Goal: Task Accomplishment & Management: Manage account settings

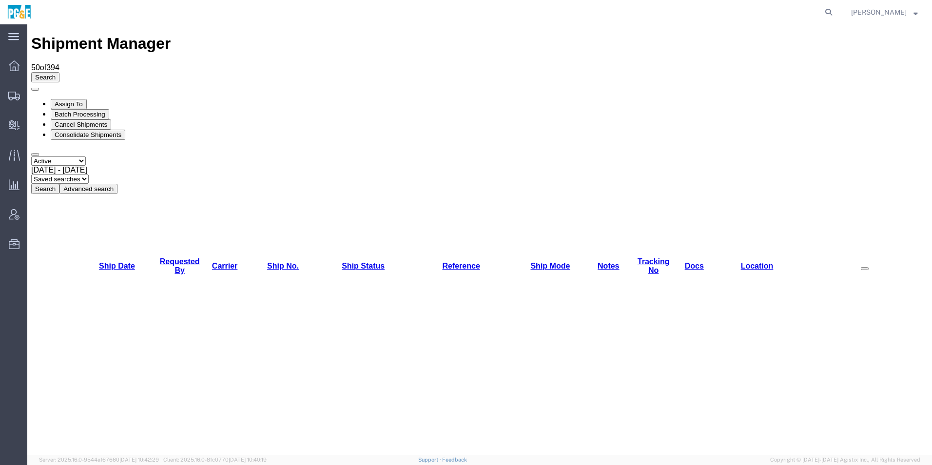
click at [73, 157] on select "Select status Active All Shipments Approved Booked Canceled Delivered Denied Ne…" at bounding box center [58, 161] width 55 height 9
select select "ALL"
click at [31, 157] on select "Select status Active All Shipments Approved Booked Canceled Delivered Denied Ne…" at bounding box center [58, 161] width 55 height 9
click at [87, 166] on span "Jul 12th 2025 - Aug 12th 2025" at bounding box center [59, 170] width 56 height 8
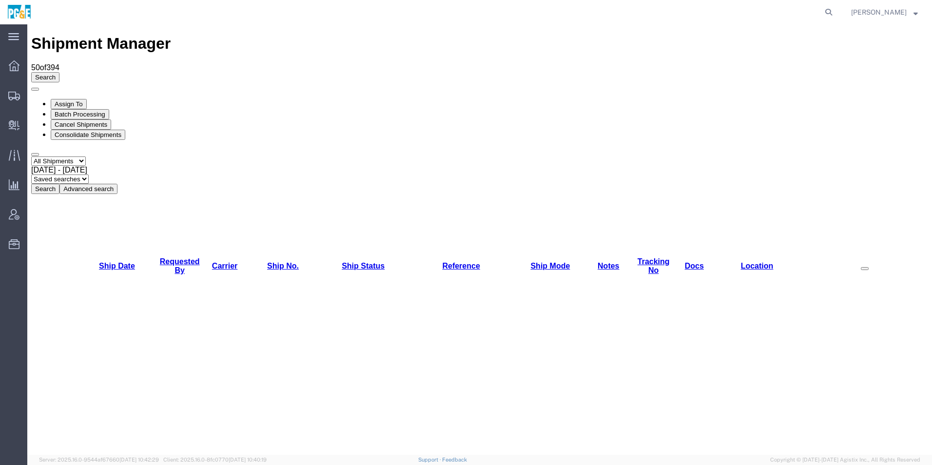
click at [59, 184] on button "Search" at bounding box center [45, 189] width 28 height 10
click at [162, 258] on link "Requested By" at bounding box center [180, 266] width 40 height 17
click at [172, 258] on link "Requested By" at bounding box center [180, 266] width 40 height 17
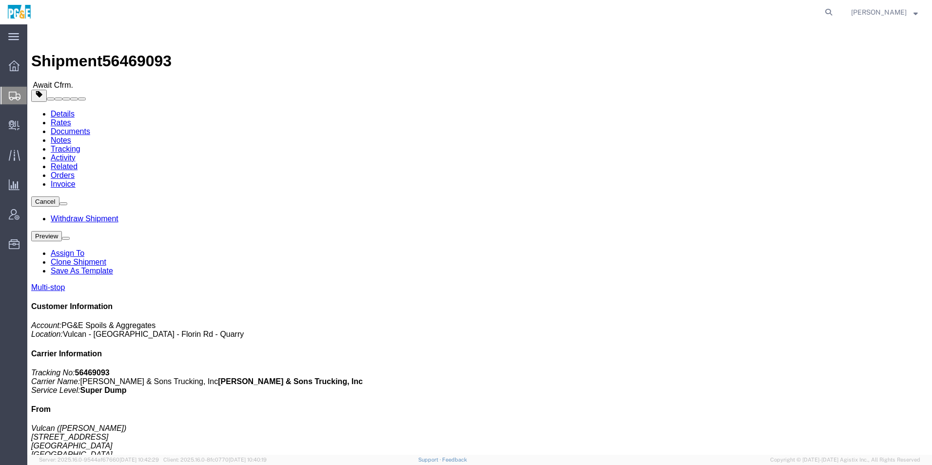
click img
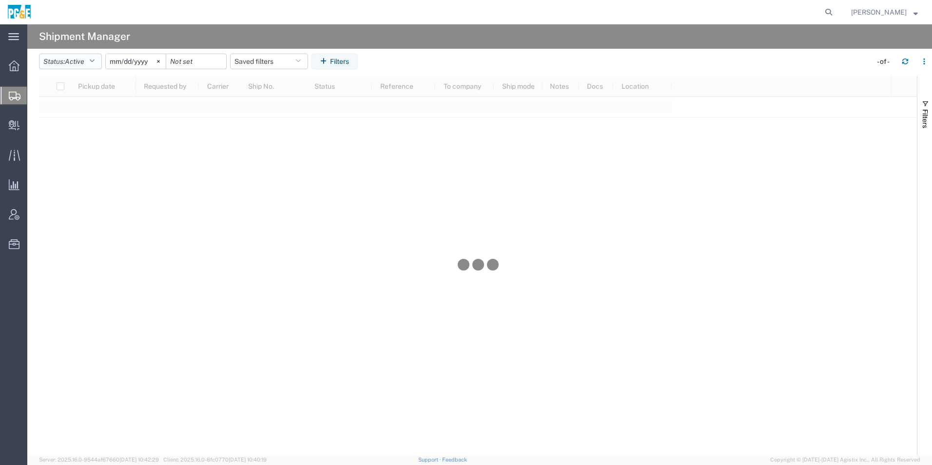
click at [64, 61] on button "Status: Active" at bounding box center [70, 62] width 63 height 16
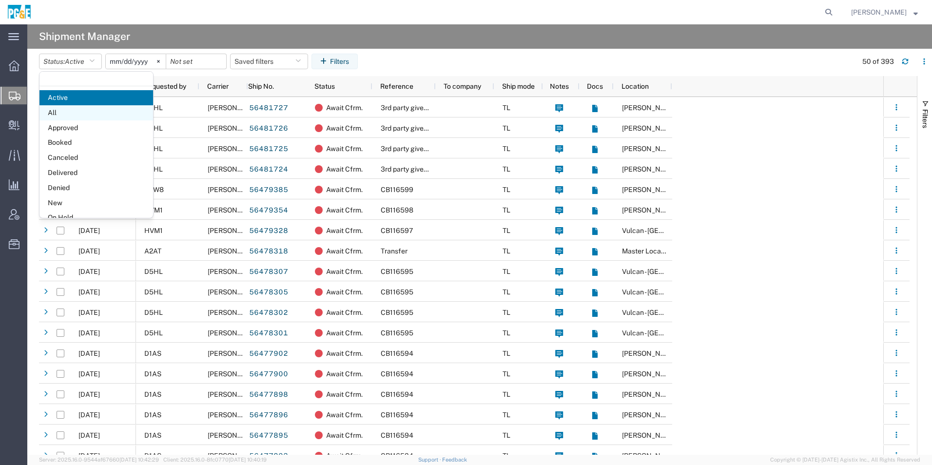
click at [98, 113] on span "All" at bounding box center [97, 112] width 114 height 15
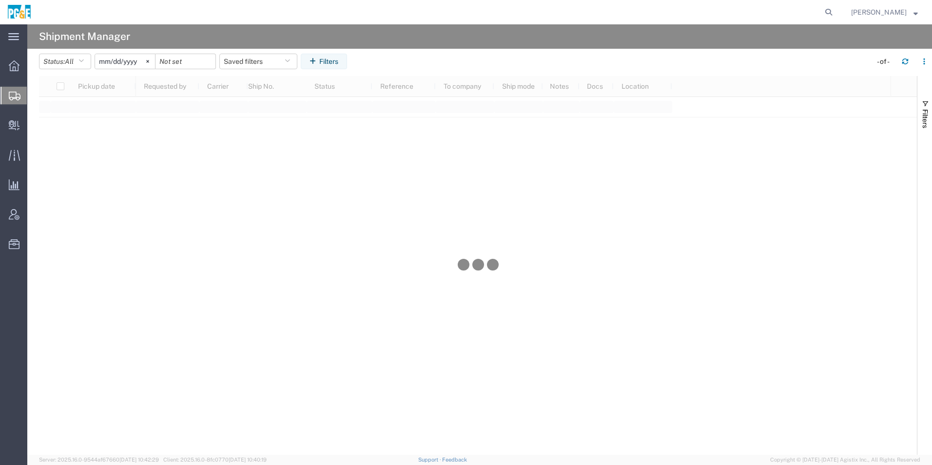
click at [130, 52] on header "Status: All Active All Approved Booked Canceled Delivered Denied New On Hold Pe…" at bounding box center [485, 62] width 893 height 27
click at [130, 59] on input "2025-07-12" at bounding box center [125, 61] width 60 height 15
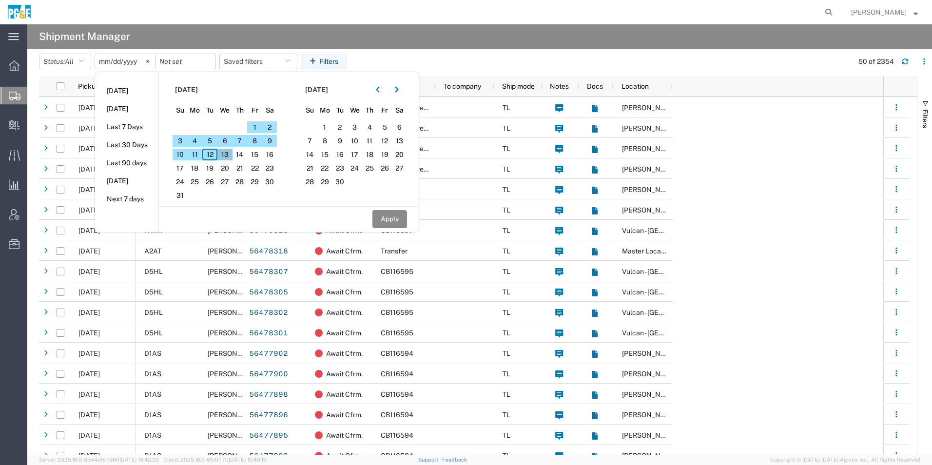
click at [231, 153] on span "13" at bounding box center [225, 155] width 15 height 12
click at [380, 93] on icon "button" at bounding box center [378, 89] width 4 height 7
click at [362, 156] on span "13" at bounding box center [354, 155] width 15 height 12
click at [386, 217] on button "Apply" at bounding box center [390, 219] width 35 height 18
type input "2025-08-13"
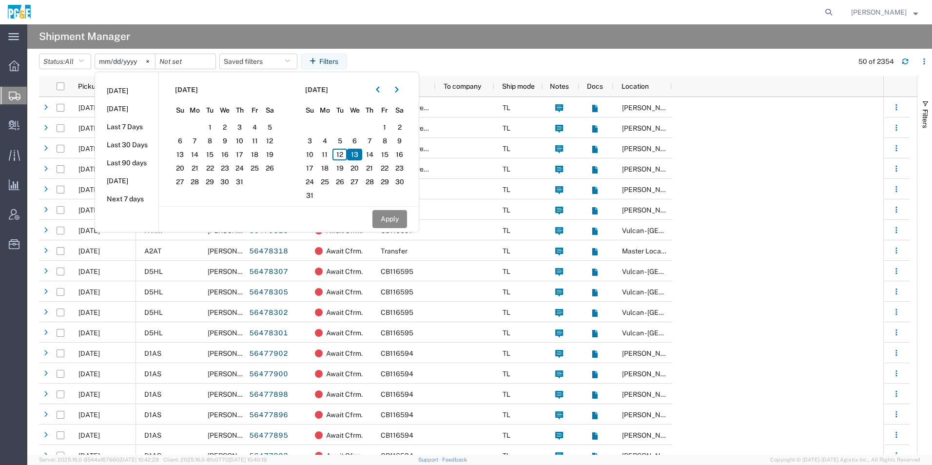
type input "2025-08-13"
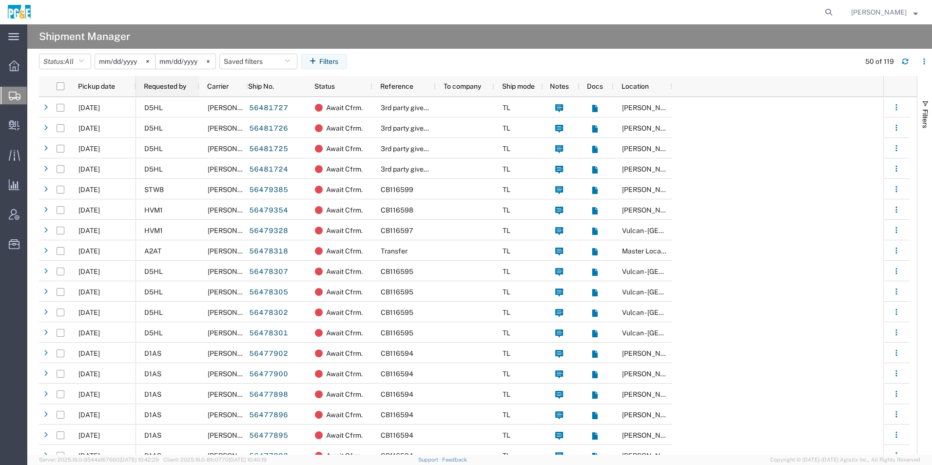
click at [177, 88] on span "Requested by" at bounding box center [165, 86] width 42 height 8
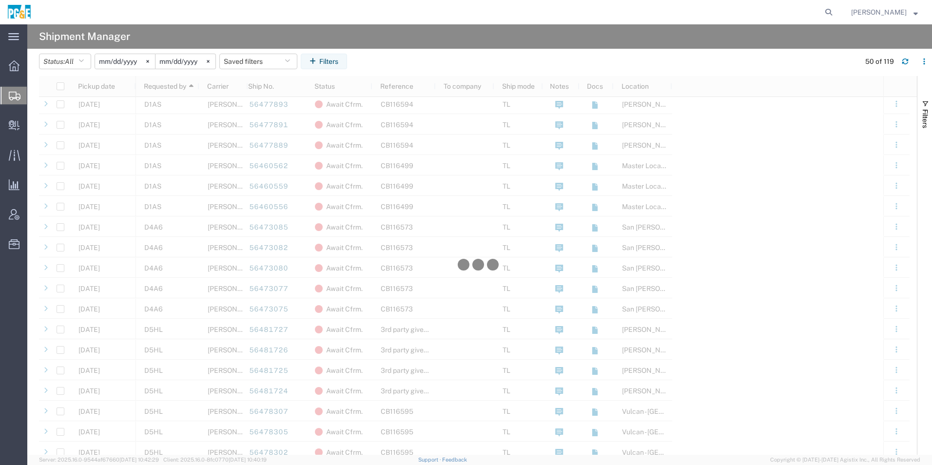
scroll to position [536, 0]
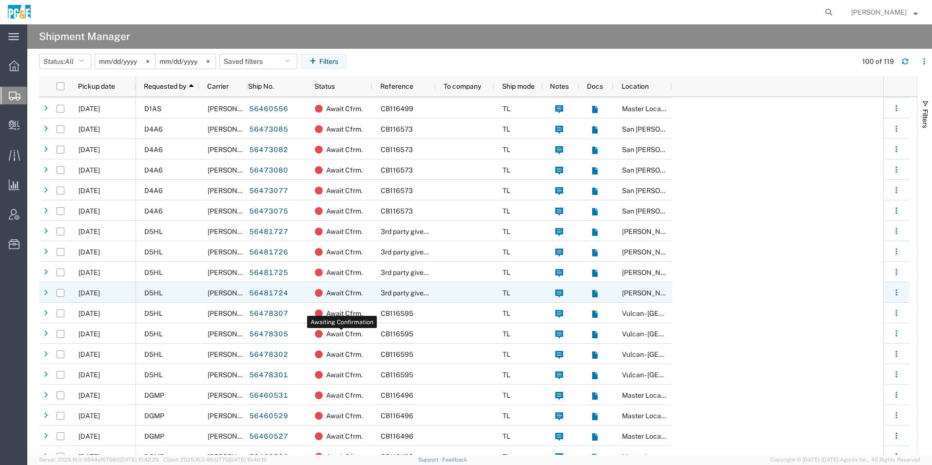
scroll to position [634, 0]
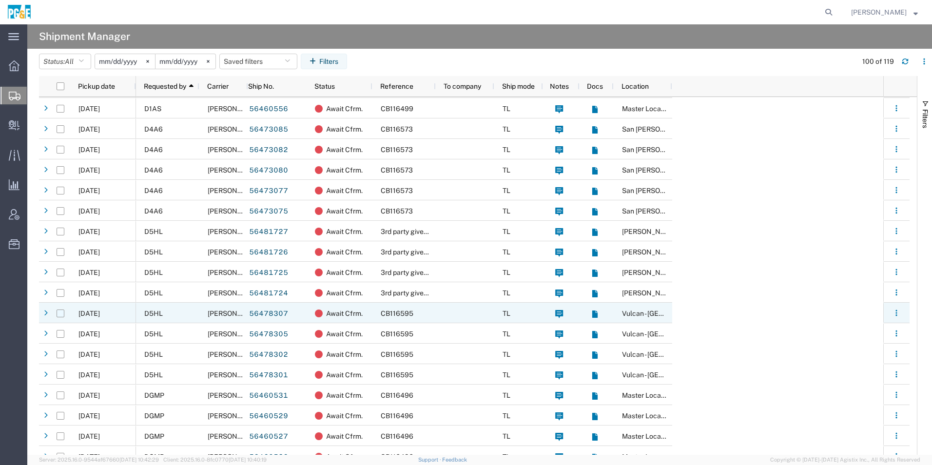
click at [59, 313] on input "Press Space to toggle row selection (unchecked)" at bounding box center [61, 314] width 8 height 8
checkbox input "true"
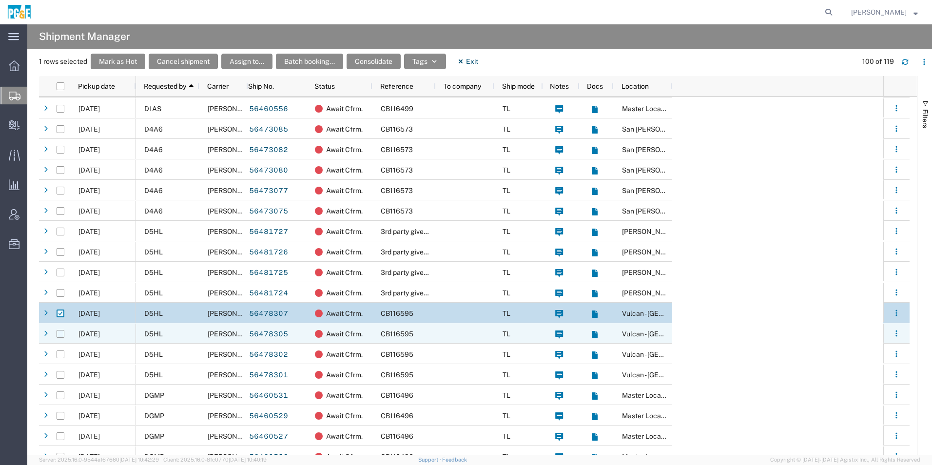
click at [62, 334] on input "Press Space to toggle row selection (unchecked)" at bounding box center [61, 334] width 8 height 8
checkbox input "true"
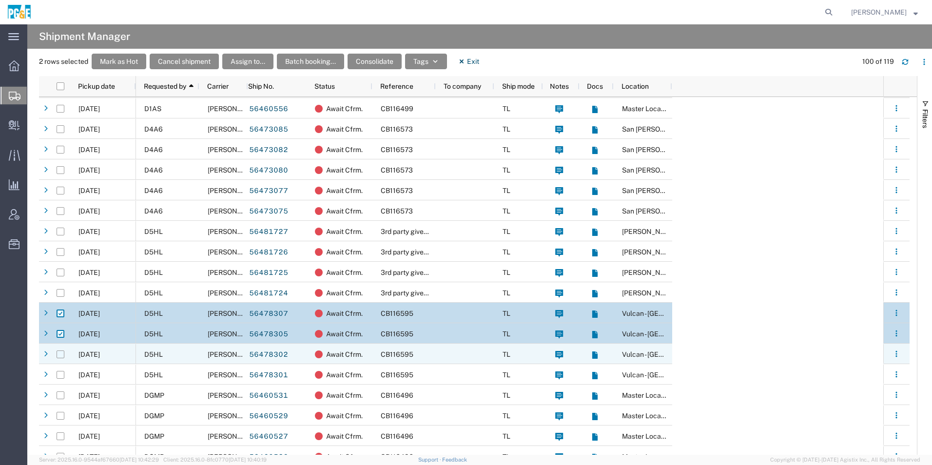
click at [58, 351] on input "Press Space to toggle row selection (unchecked)" at bounding box center [61, 355] width 8 height 8
checkbox input "true"
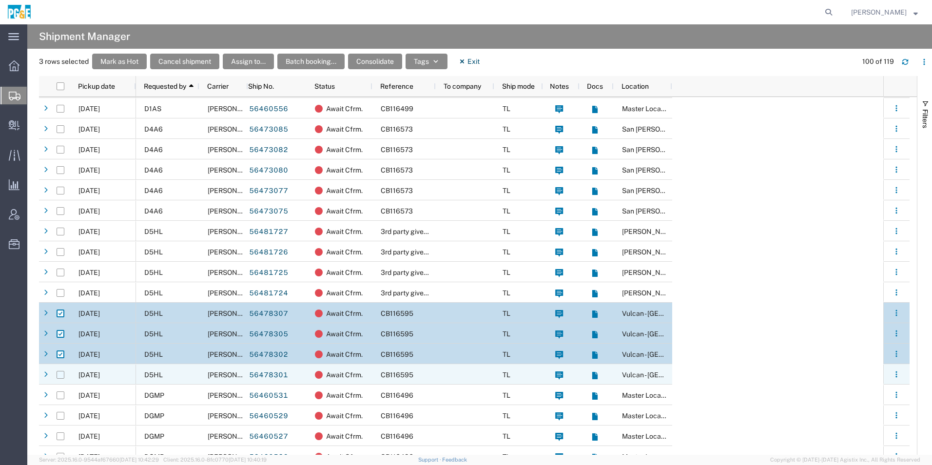
click at [59, 374] on input "Press Space to toggle row selection (unchecked)" at bounding box center [61, 375] width 8 height 8
checkbox input "true"
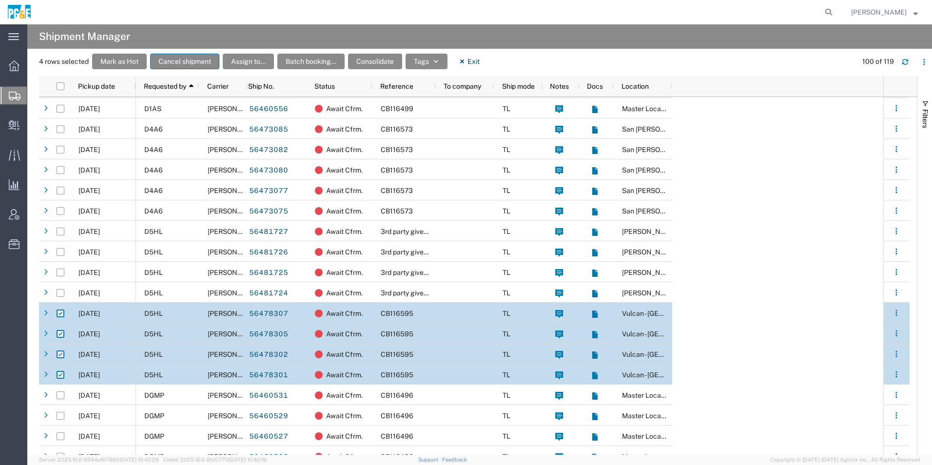
click at [194, 63] on button "Cancel shipment" at bounding box center [184, 62] width 69 height 16
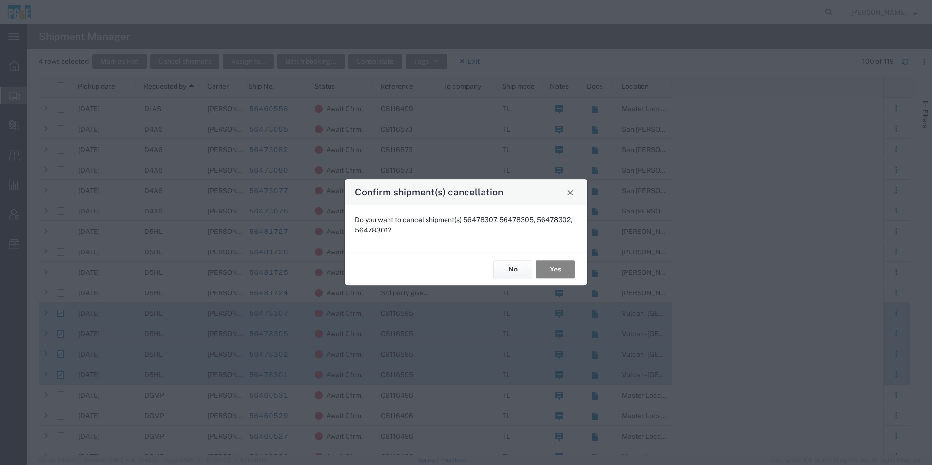
click at [565, 265] on button "Yes" at bounding box center [555, 269] width 39 height 18
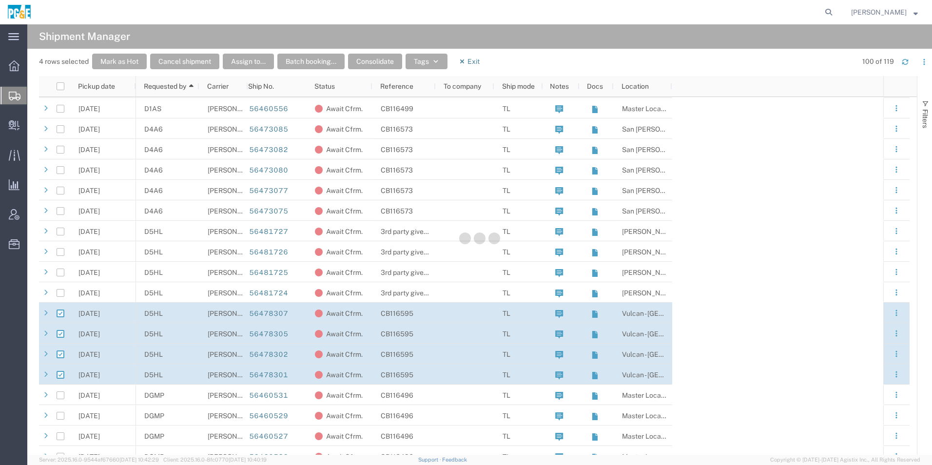
checkbox input "false"
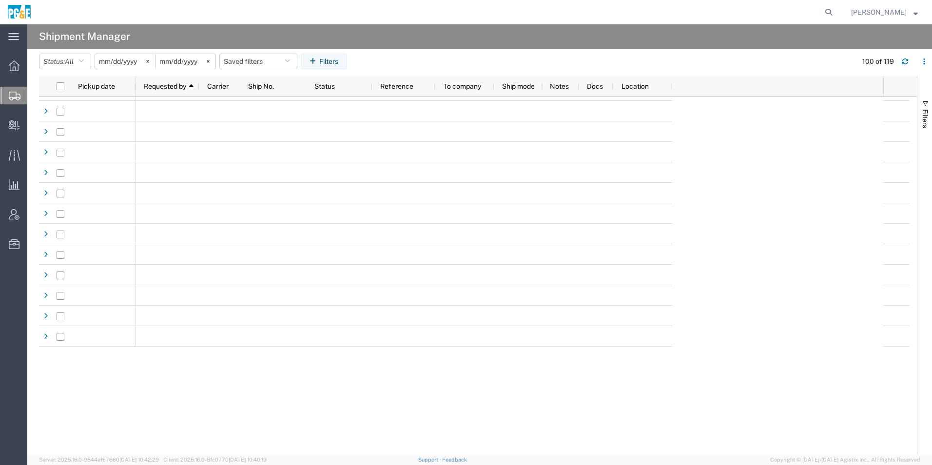
scroll to position [1512, 0]
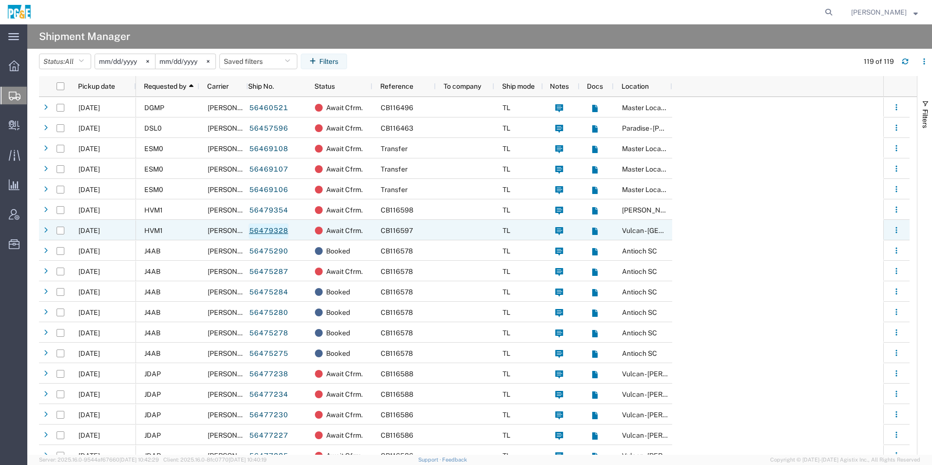
click at [273, 231] on link "56479328" at bounding box center [269, 231] width 40 height 16
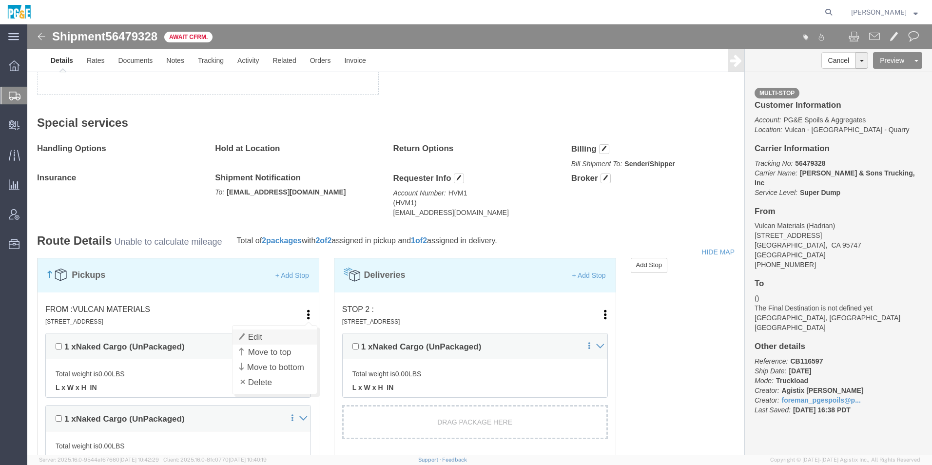
click link "Edit"
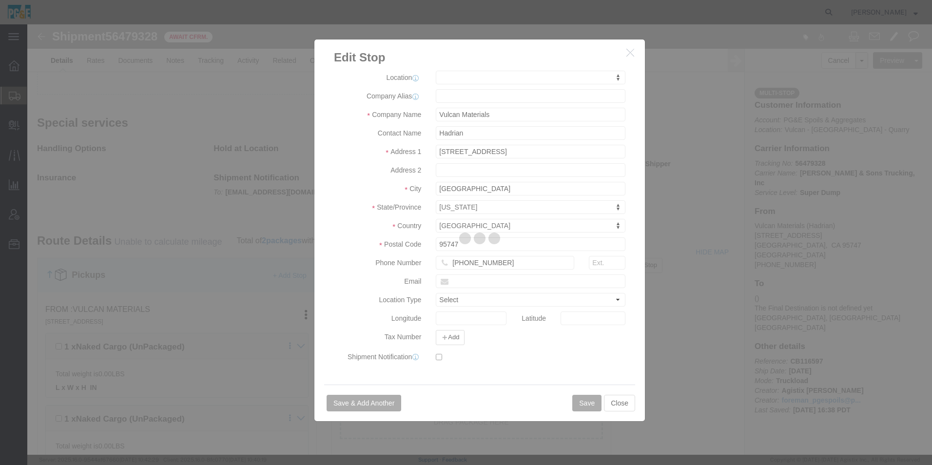
select select
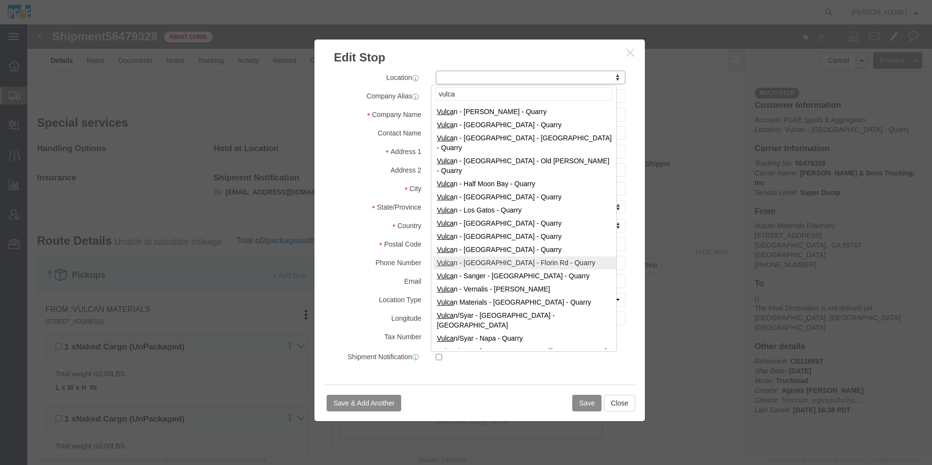
type input "vulca"
select select "41217"
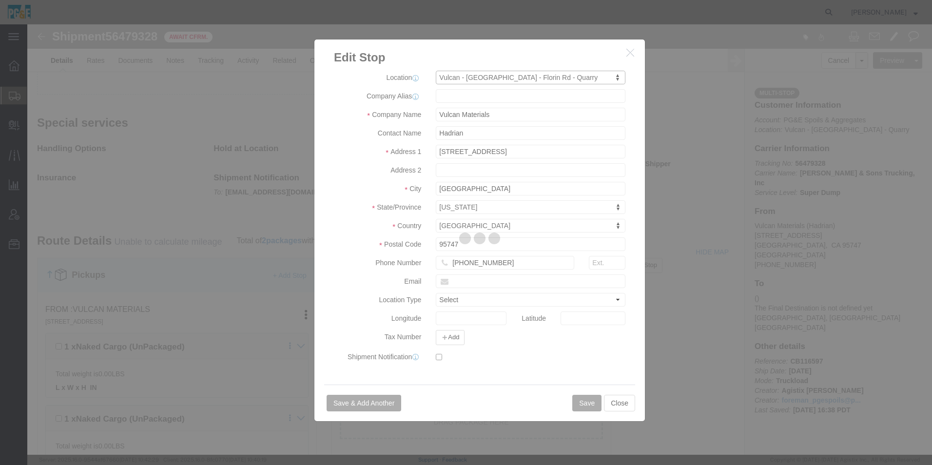
type input "Vulcan"
type input "11501 Florin Rd"
type input "Sacramento"
type input "95830"
type input "916-682-0850"
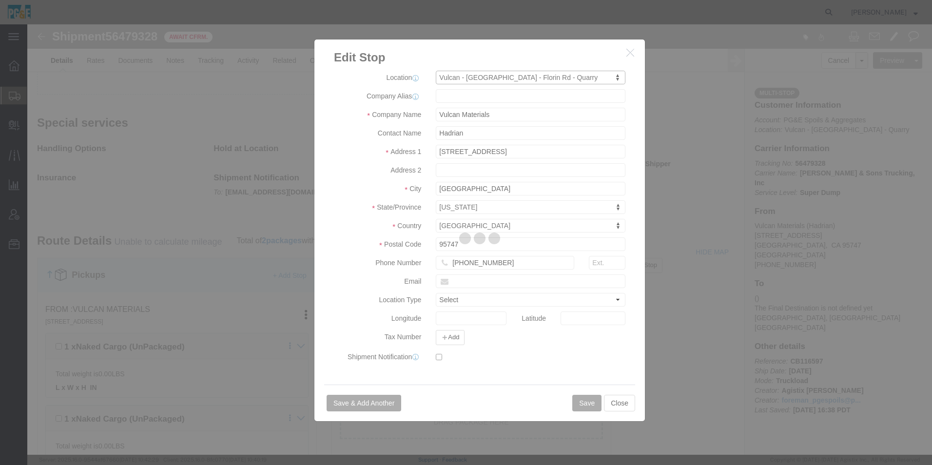
select select "QRRY"
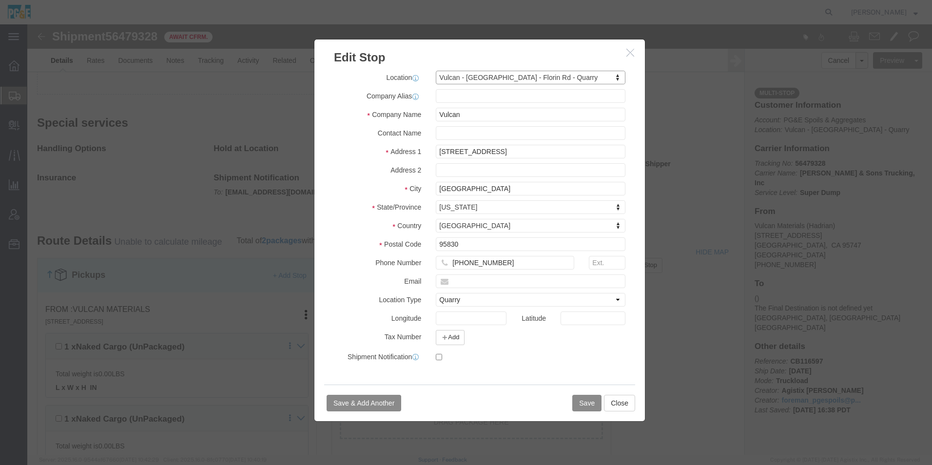
select select "CA"
click button "Save"
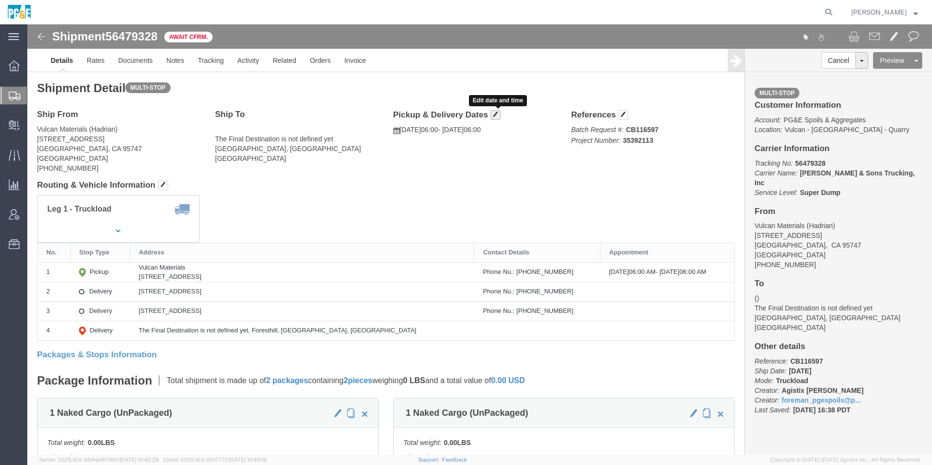
click span "button"
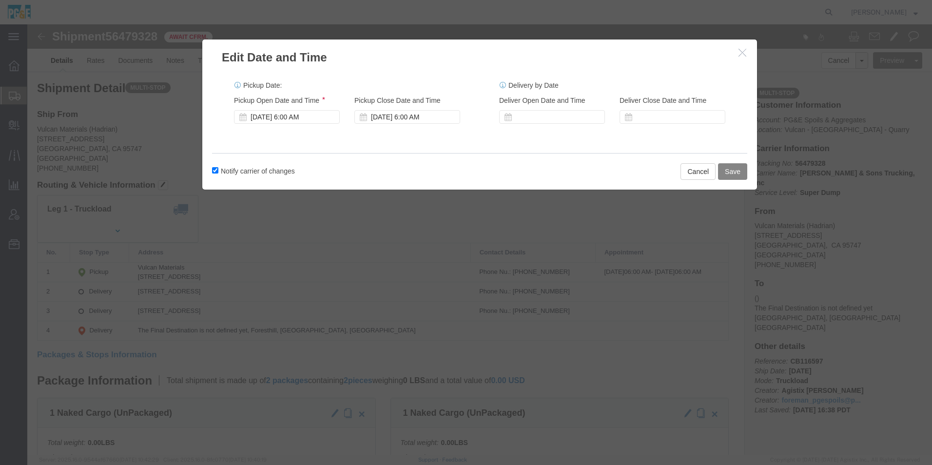
click button "Save"
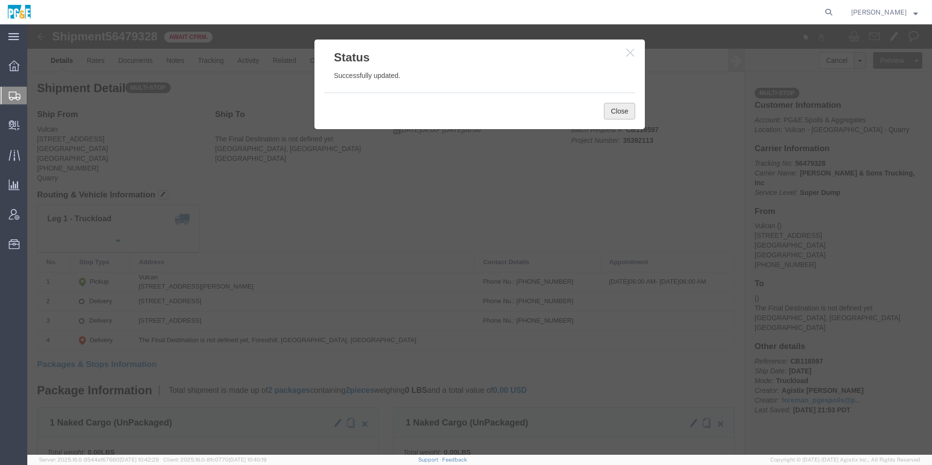
click button "Close"
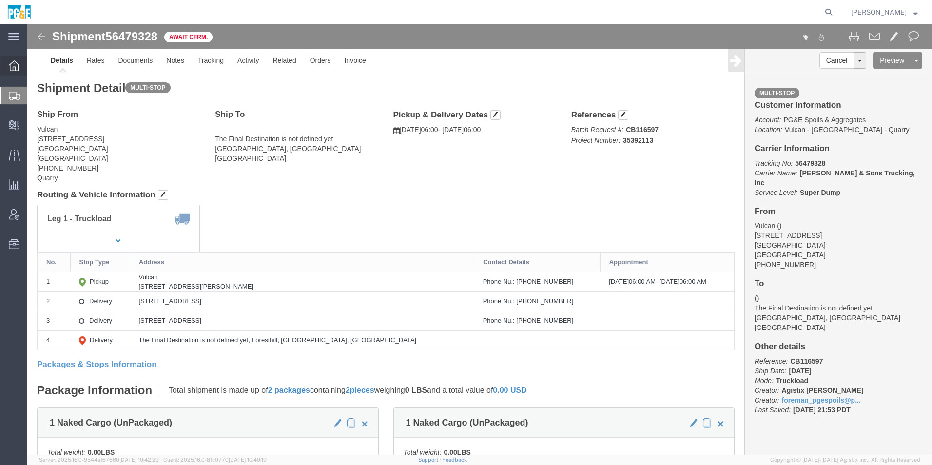
click at [20, 67] on div at bounding box center [13, 66] width 27 height 20
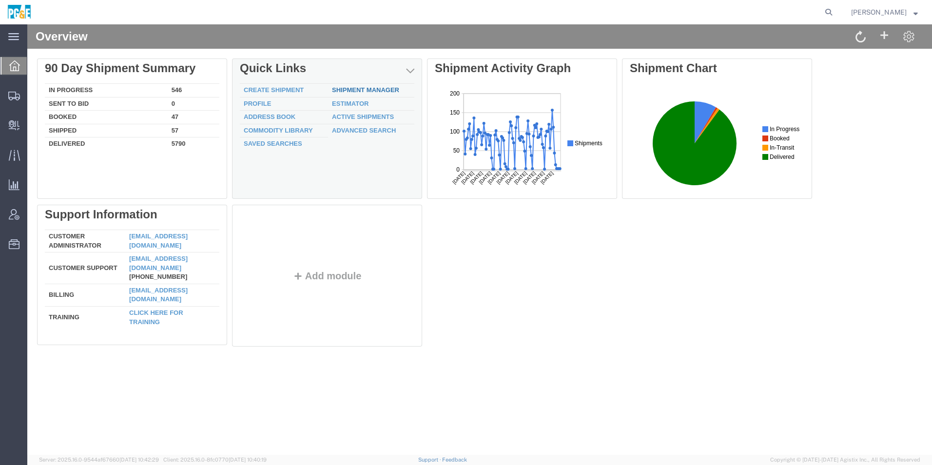
click at [343, 87] on link "Shipment Manager" at bounding box center [365, 89] width 67 height 7
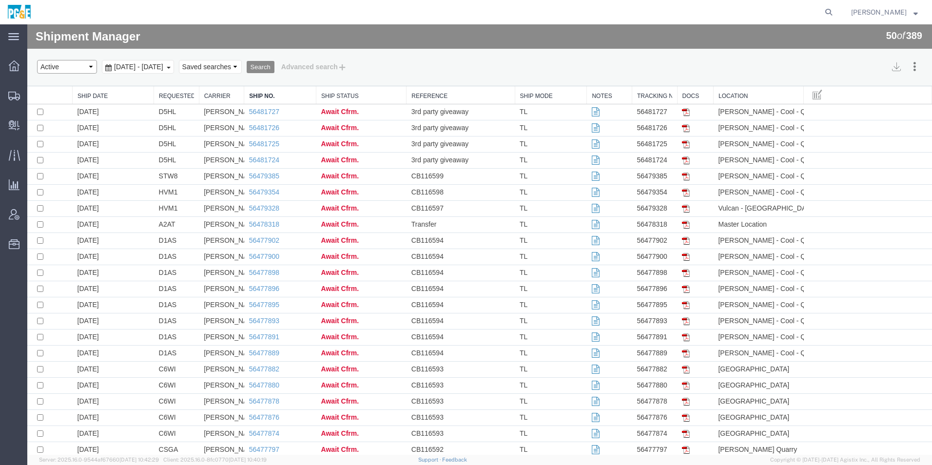
click at [65, 70] on select "Select status Active All Shipments Approved Booked Canceled Delivered Denied Ne…" at bounding box center [67, 67] width 60 height 14
select select "ALL"
click at [37, 60] on select "Select status Active All Shipments Approved Booked Canceled Delivered Denied Ne…" at bounding box center [67, 67] width 60 height 14
click at [133, 69] on span "Jul 12th 2025 - Aug 12th 2025" at bounding box center [139, 67] width 54 height 8
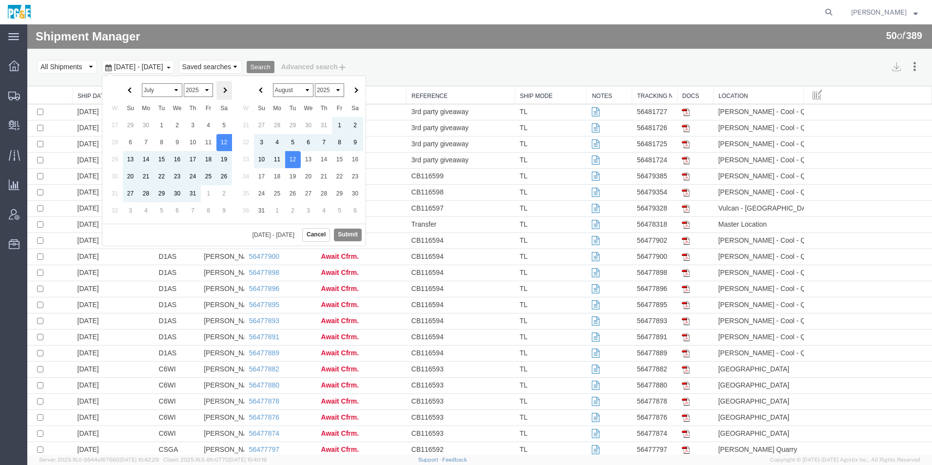
click at [230, 90] on th at bounding box center [225, 90] width 16 height 19
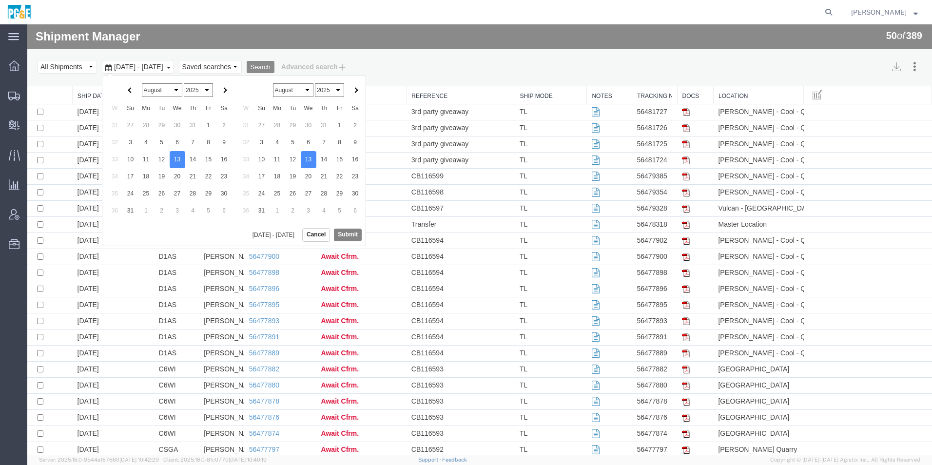
click at [339, 237] on button "Submit" at bounding box center [348, 235] width 28 height 12
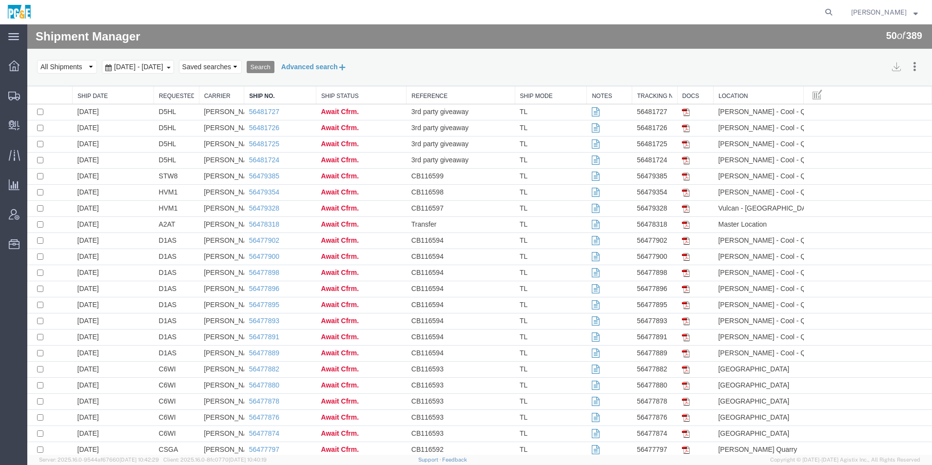
click at [354, 67] on button "Advanced search" at bounding box center [314, 67] width 79 height 17
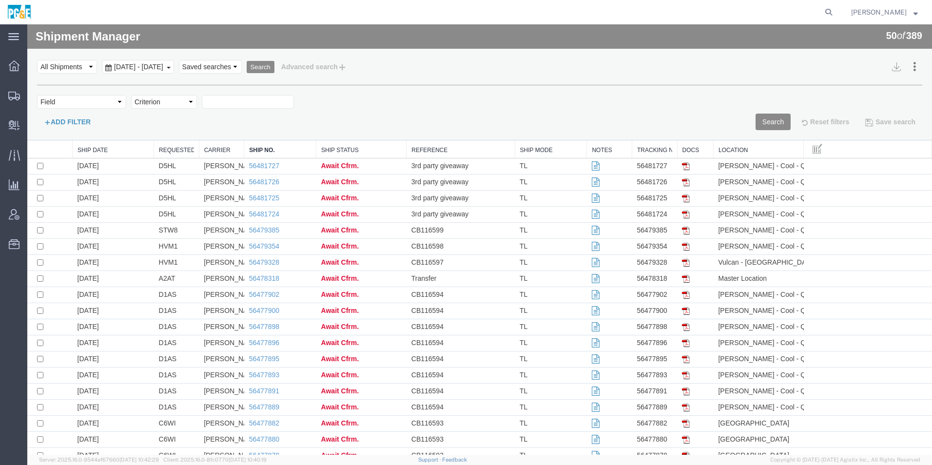
click at [57, 121] on button "ADD FILTER" at bounding box center [67, 122] width 60 height 17
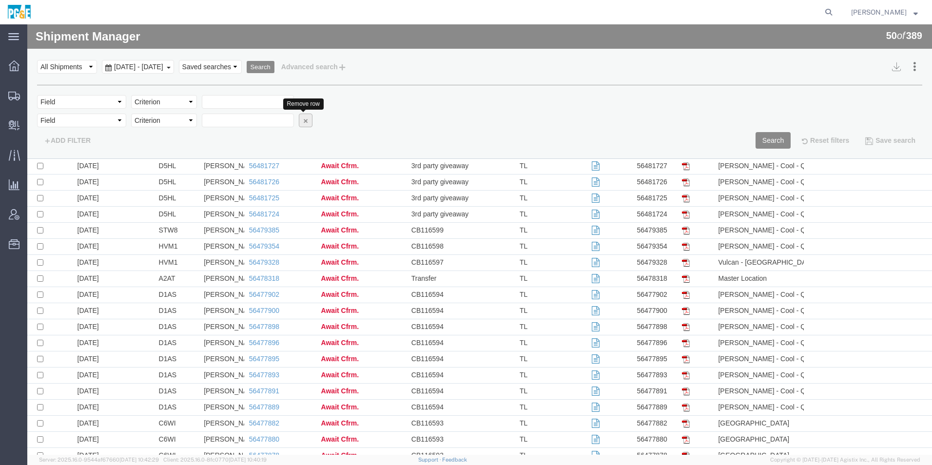
click at [306, 123] on icon "button" at bounding box center [305, 120] width 7 height 7
click at [83, 99] on select "Field Account Account Carrier Identifier Actual Delivery Date Actual Ship Date …" at bounding box center [81, 102] width 89 height 14
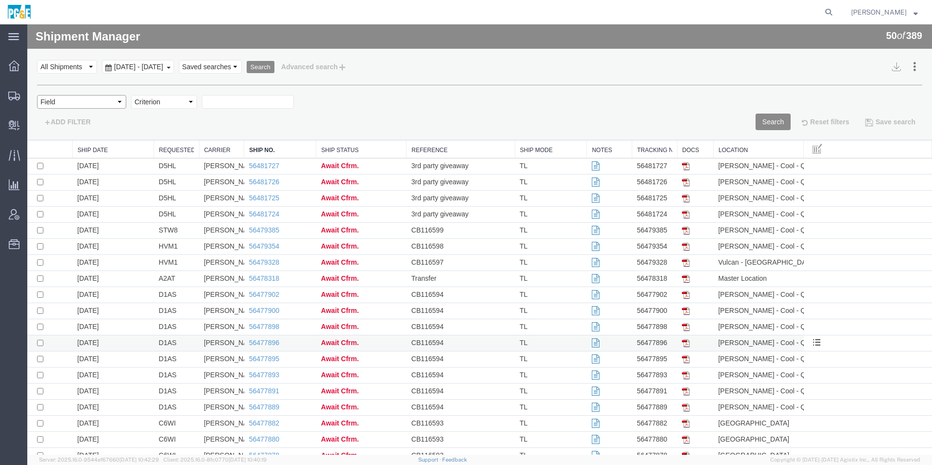
select select "requestedby"
click at [37, 95] on select "Field Account Account Carrier Identifier Actual Delivery Date Actual Ship Date …" at bounding box center [81, 102] width 89 height 14
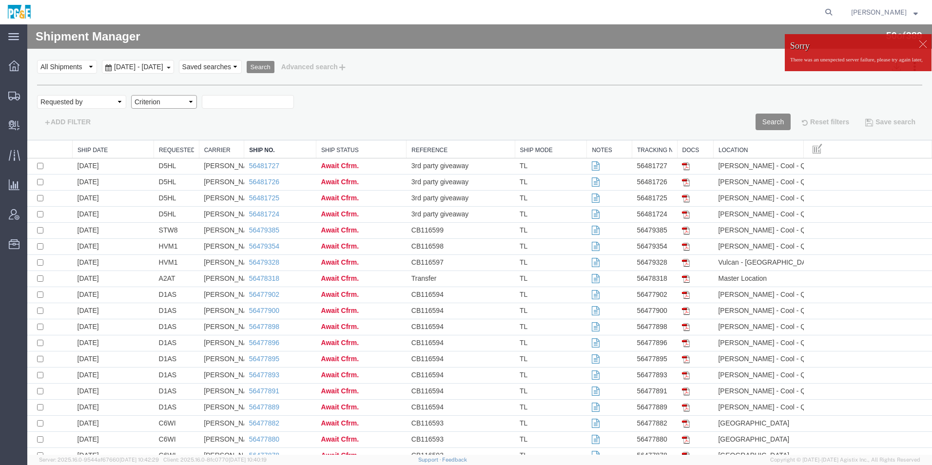
click at [158, 104] on select "Criterion" at bounding box center [164, 102] width 66 height 14
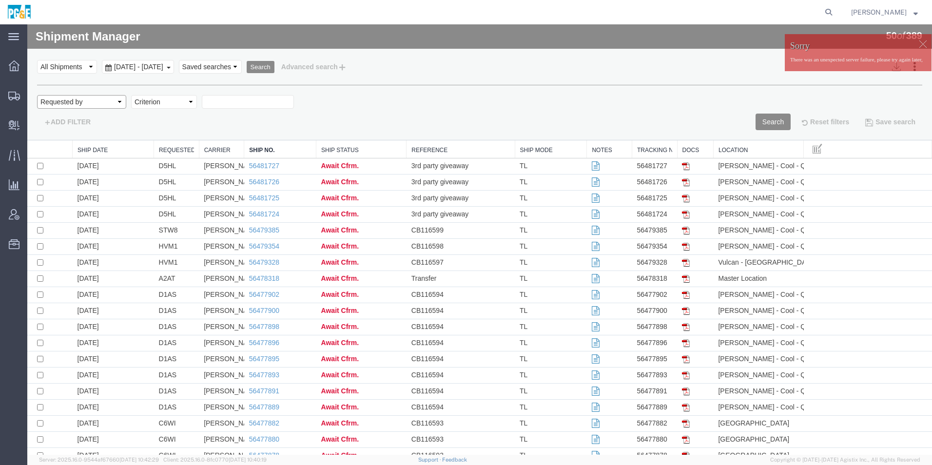
click at [97, 102] on select "Field Account Account Carrier Identifier Actual Delivery Date Actual Ship Date …" at bounding box center [81, 102] width 89 height 14
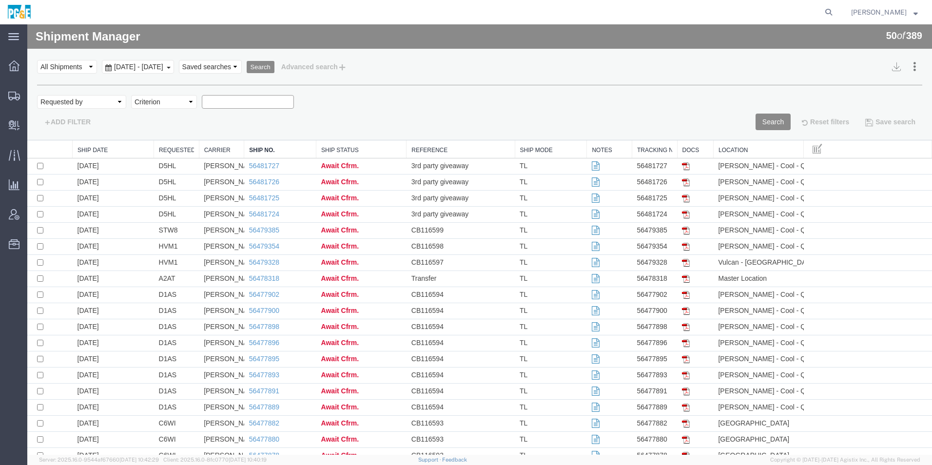
click at [220, 100] on input "text" at bounding box center [248, 102] width 92 height 14
click at [275, 68] on button "Search" at bounding box center [261, 67] width 28 height 13
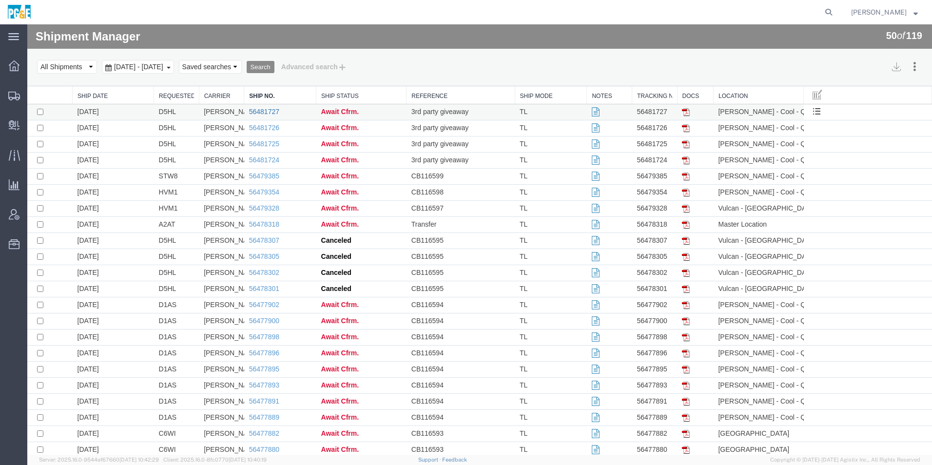
click at [275, 110] on link "56481727" at bounding box center [264, 112] width 30 height 8
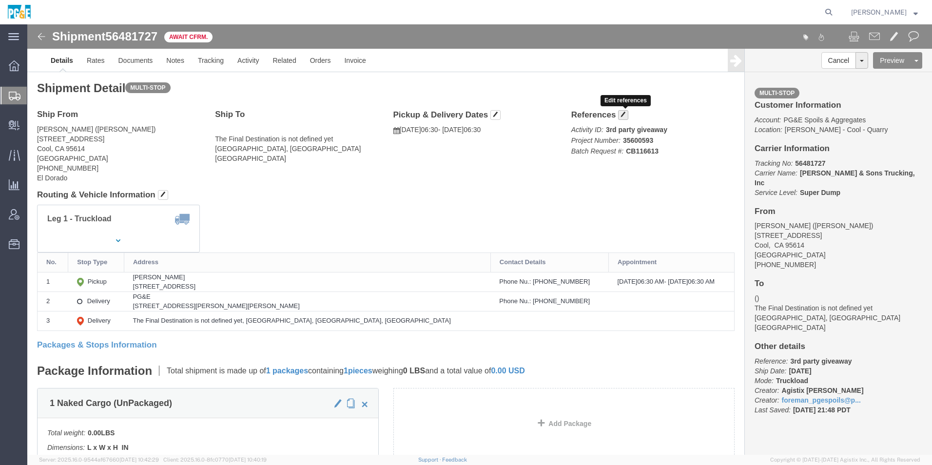
click span "button"
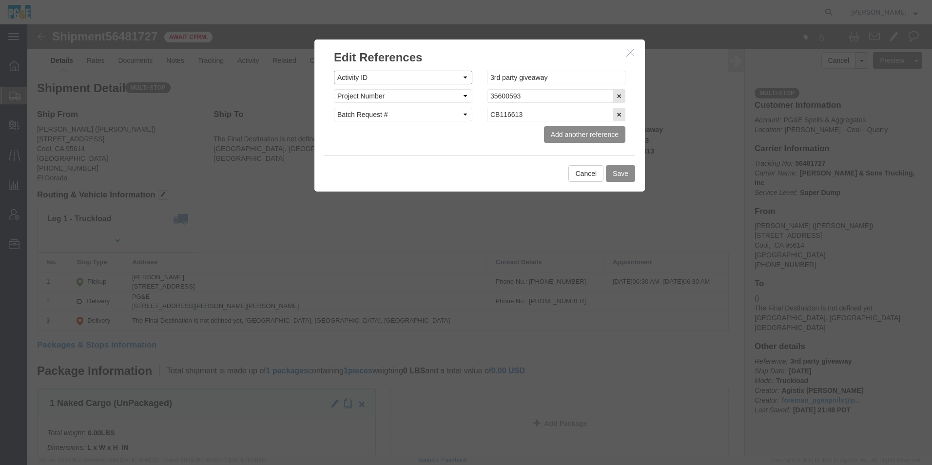
click select "Select Account Type Activity ID Airline Appointment Number ASN Batch Request # …"
drag, startPoint x: 544, startPoint y: 50, endPoint x: 376, endPoint y: 36, distance: 168.8
click div "Edit References Select Account Type Activity ID Airline Appointment Number ASN …"
click button "Save"
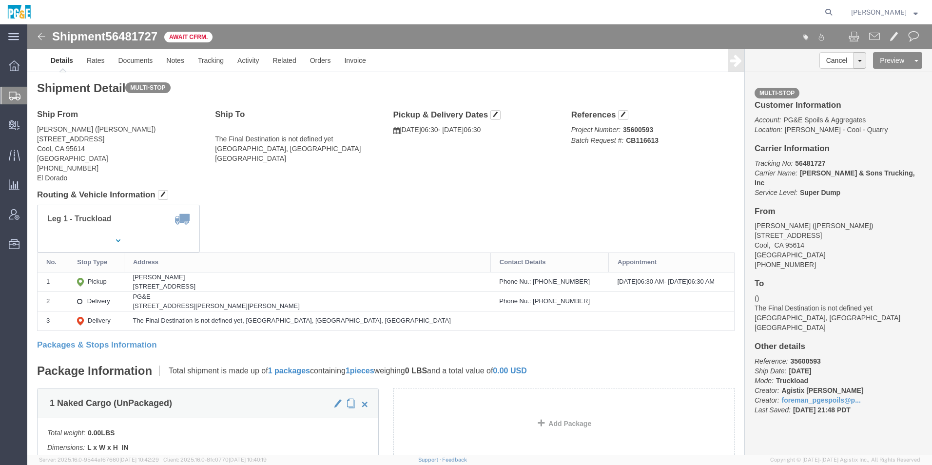
click img
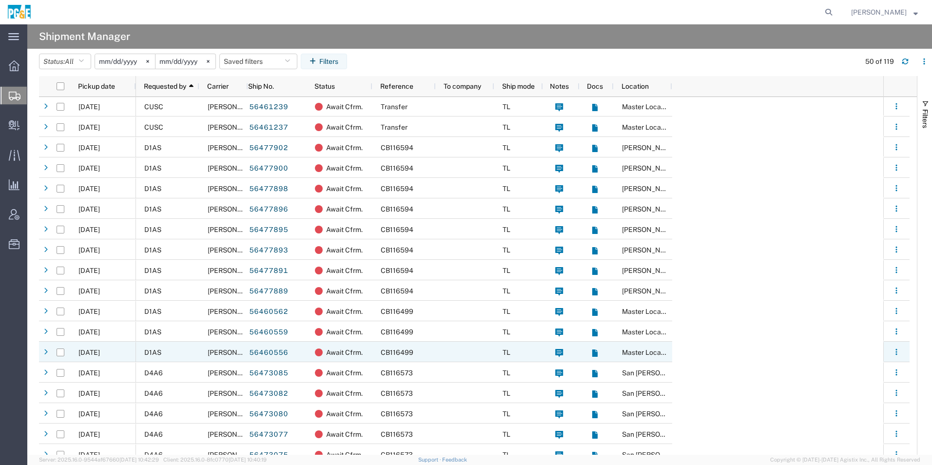
scroll to position [585, 0]
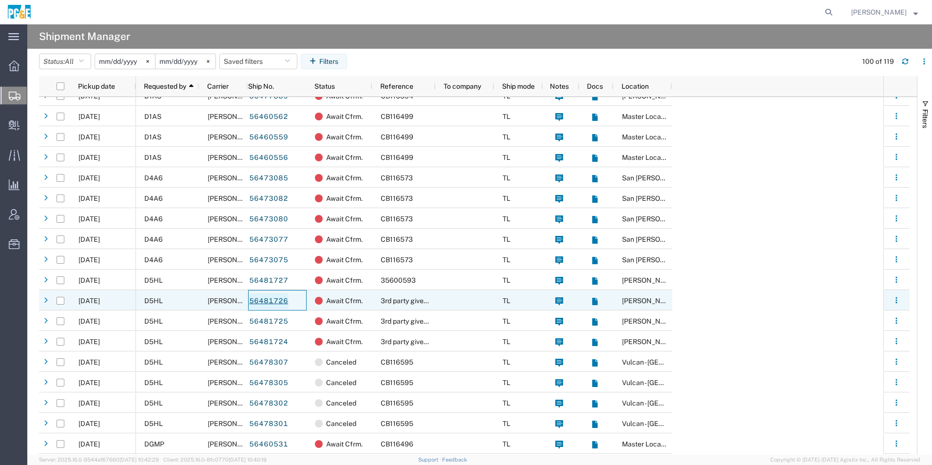
click at [282, 298] on link "56481726" at bounding box center [269, 302] width 40 height 16
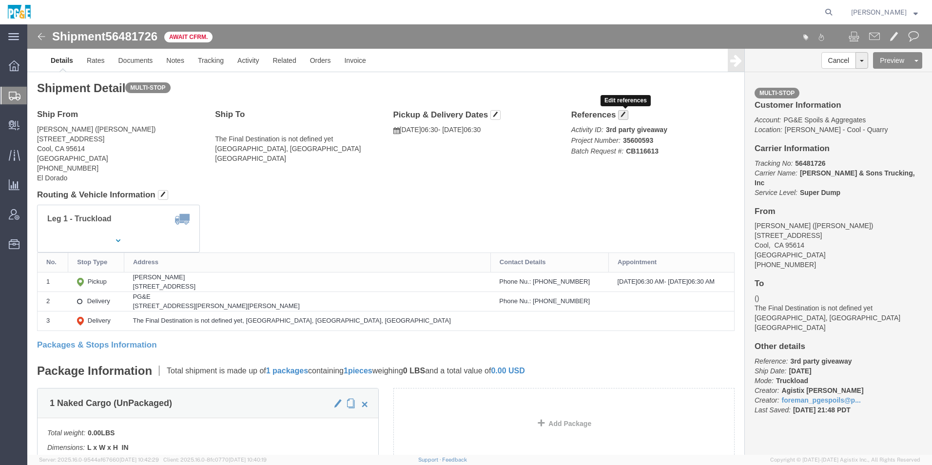
click button "button"
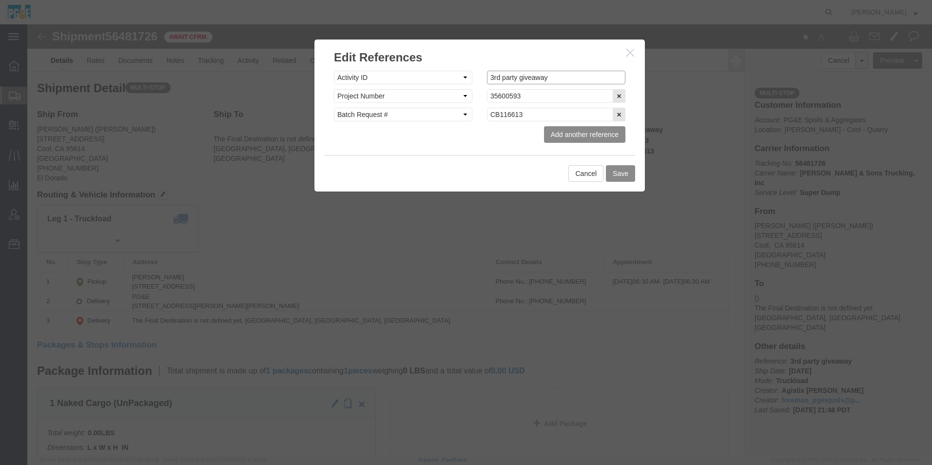
drag, startPoint x: 535, startPoint y: 54, endPoint x: 399, endPoint y: 43, distance: 136.0
click div "Select Account Type Activity ID Airline Appointment Number ASN Batch Request # …"
click button "Save"
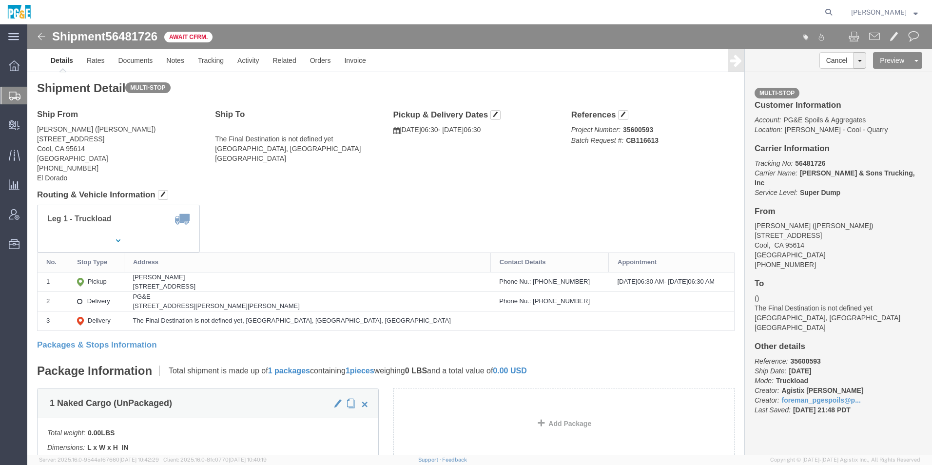
click img
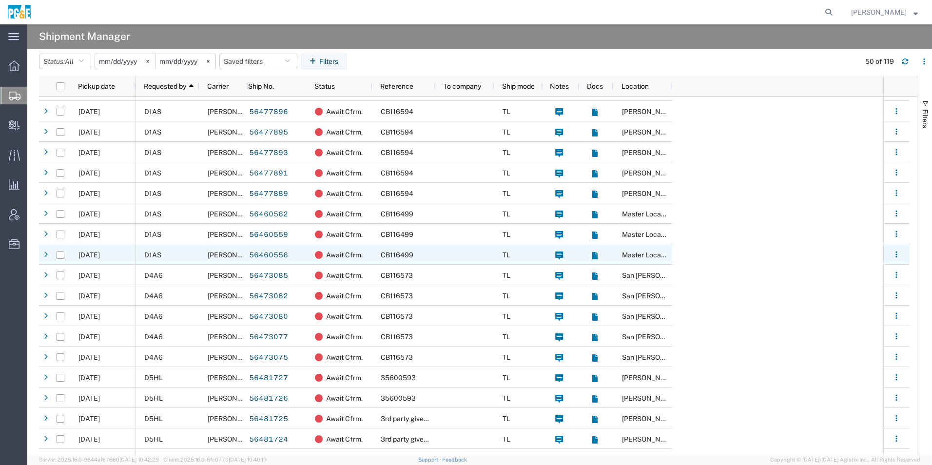
scroll to position [488, 0]
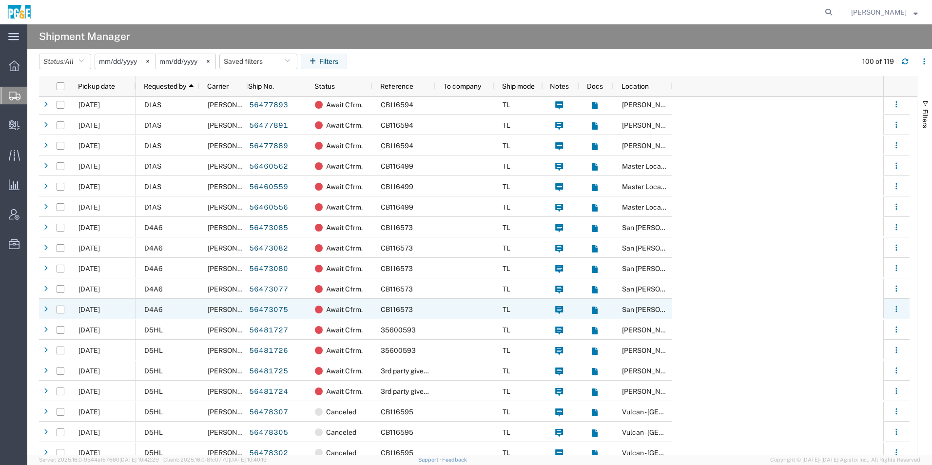
scroll to position [585, 0]
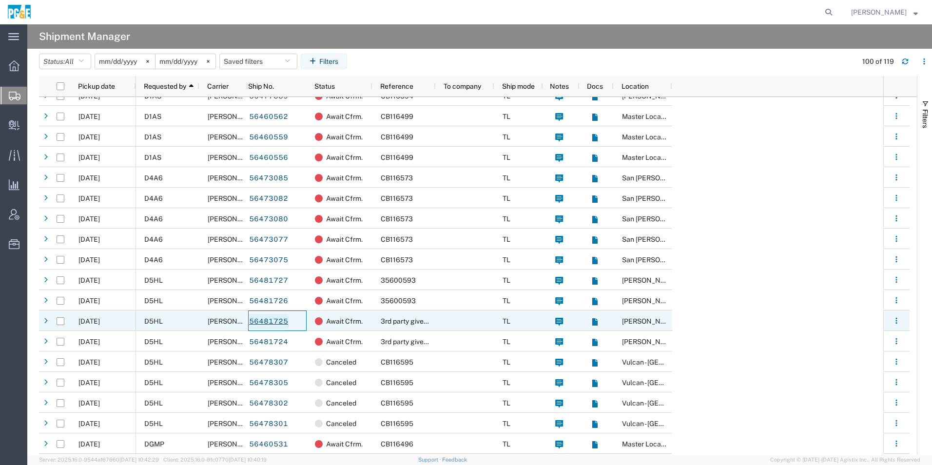
click at [274, 317] on link "56481725" at bounding box center [269, 322] width 40 height 16
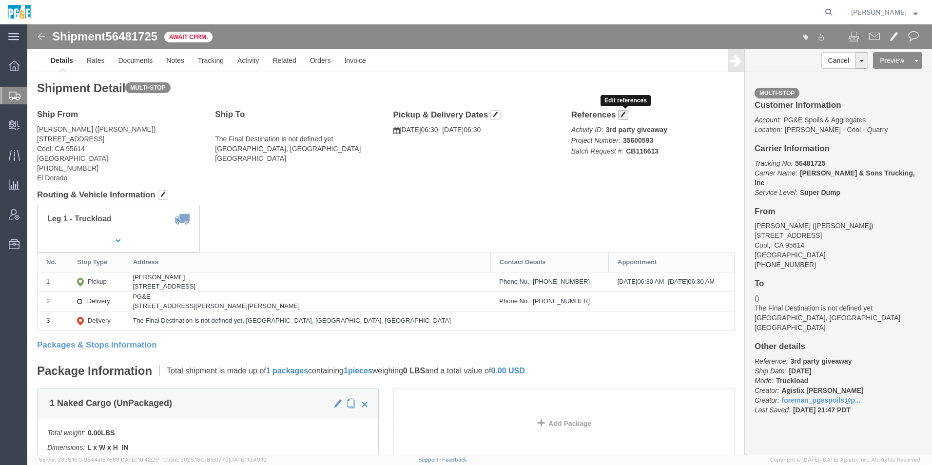
click span "button"
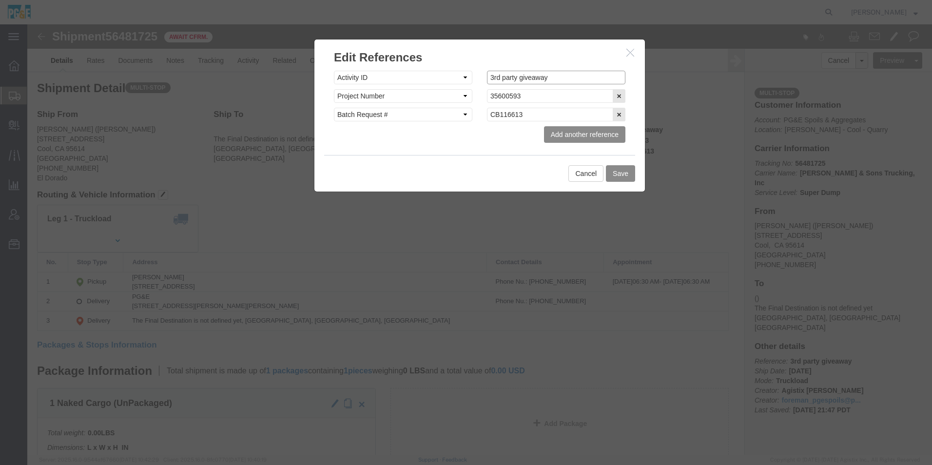
drag, startPoint x: 534, startPoint y: 59, endPoint x: 280, endPoint y: 37, distance: 255.1
click div "Edit References Select Account Type Activity ID Airline Appointment Number ASN …"
click button "Save"
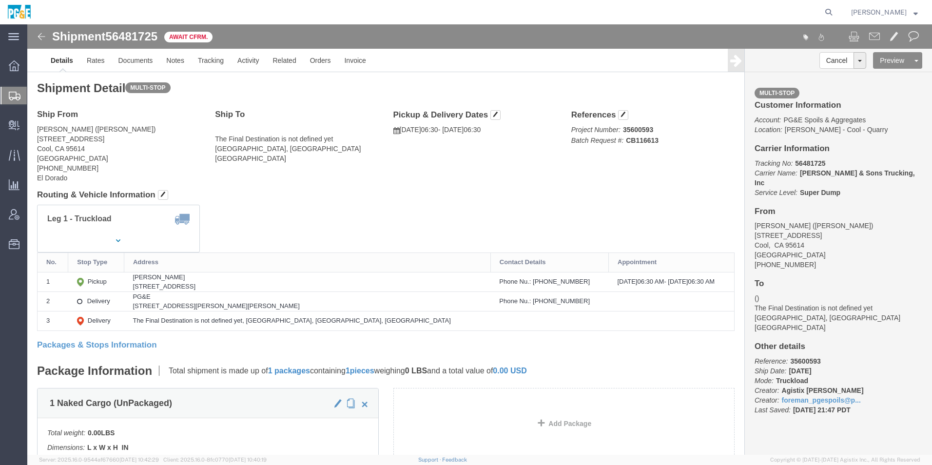
drag, startPoint x: 43, startPoint y: 39, endPoint x: 15, endPoint y: 15, distance: 37.0
click img
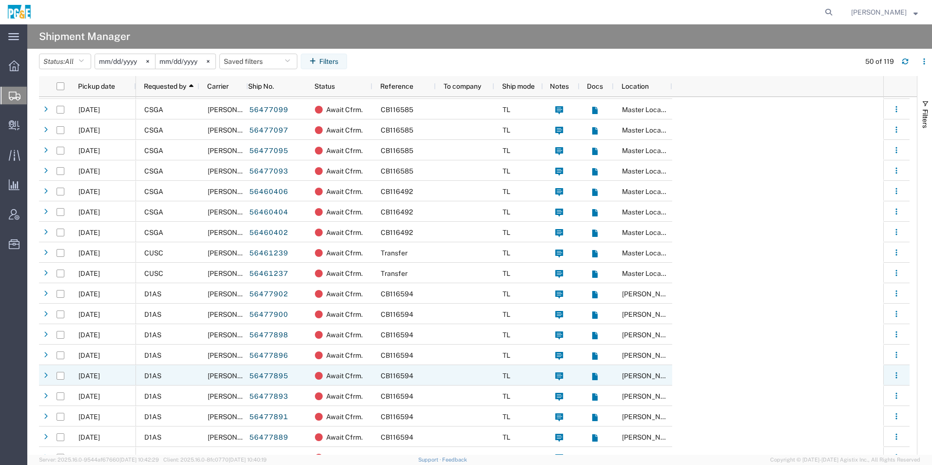
scroll to position [488, 0]
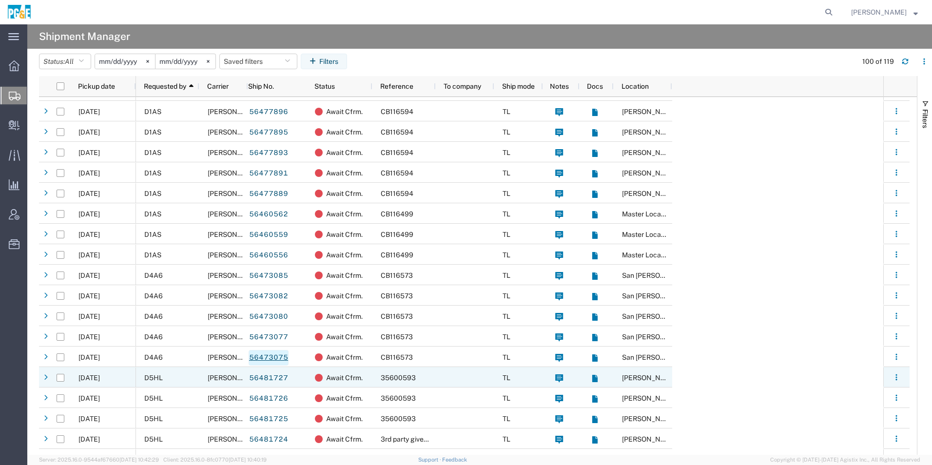
scroll to position [634, 0]
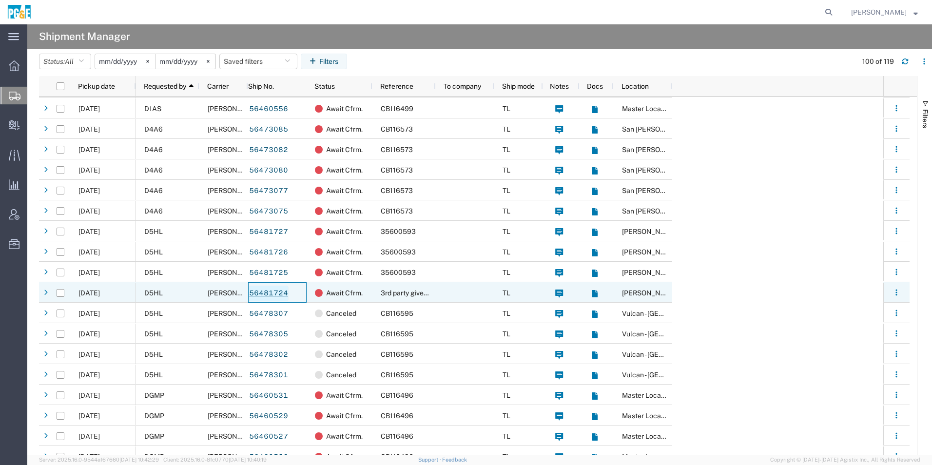
click at [277, 291] on link "56481724" at bounding box center [269, 294] width 40 height 16
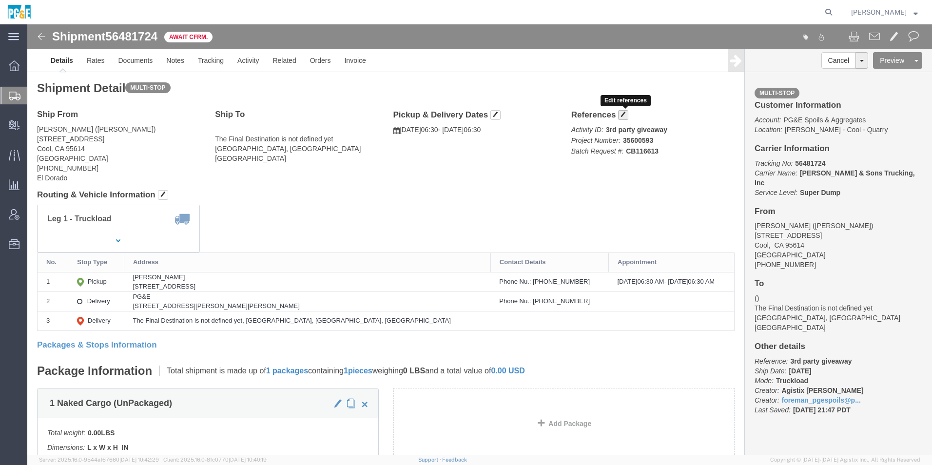
click button "button"
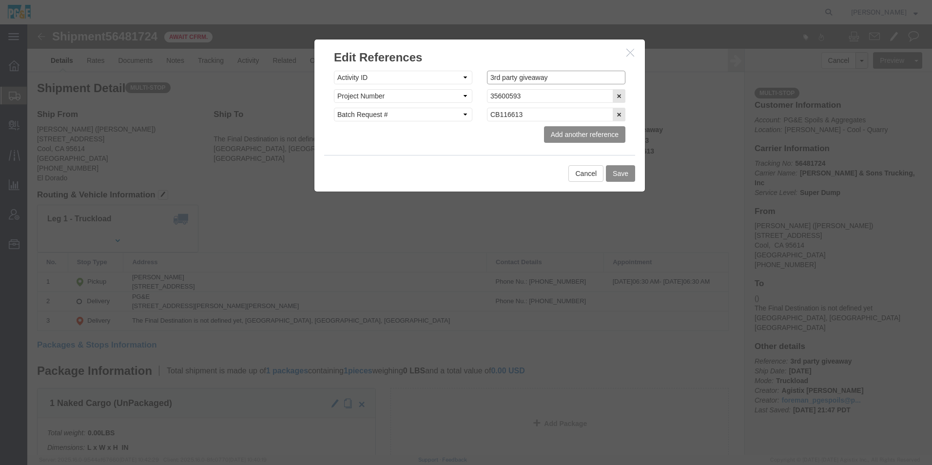
drag, startPoint x: 542, startPoint y: 52, endPoint x: 229, endPoint y: 25, distance: 314.2
click div "Edit References Select Account Type Activity ID Airline Appointment Number ASN …"
click button "Save"
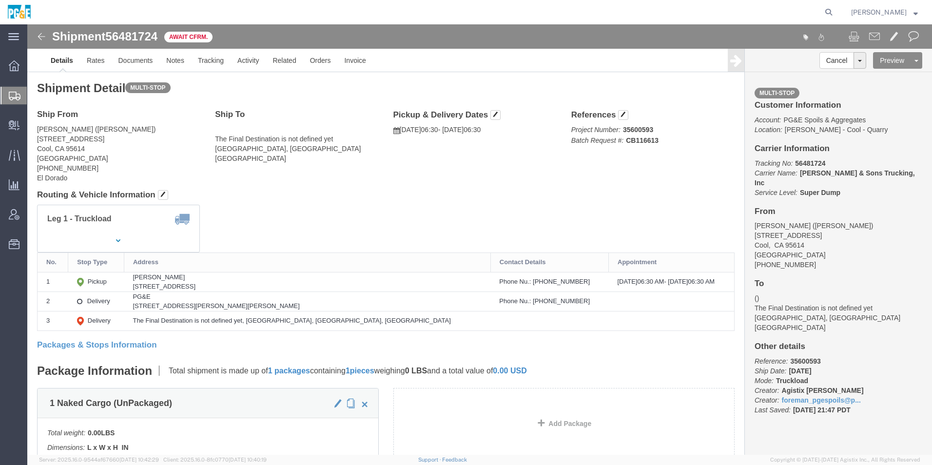
click img
